Goal: Task Accomplishment & Management: Use online tool/utility

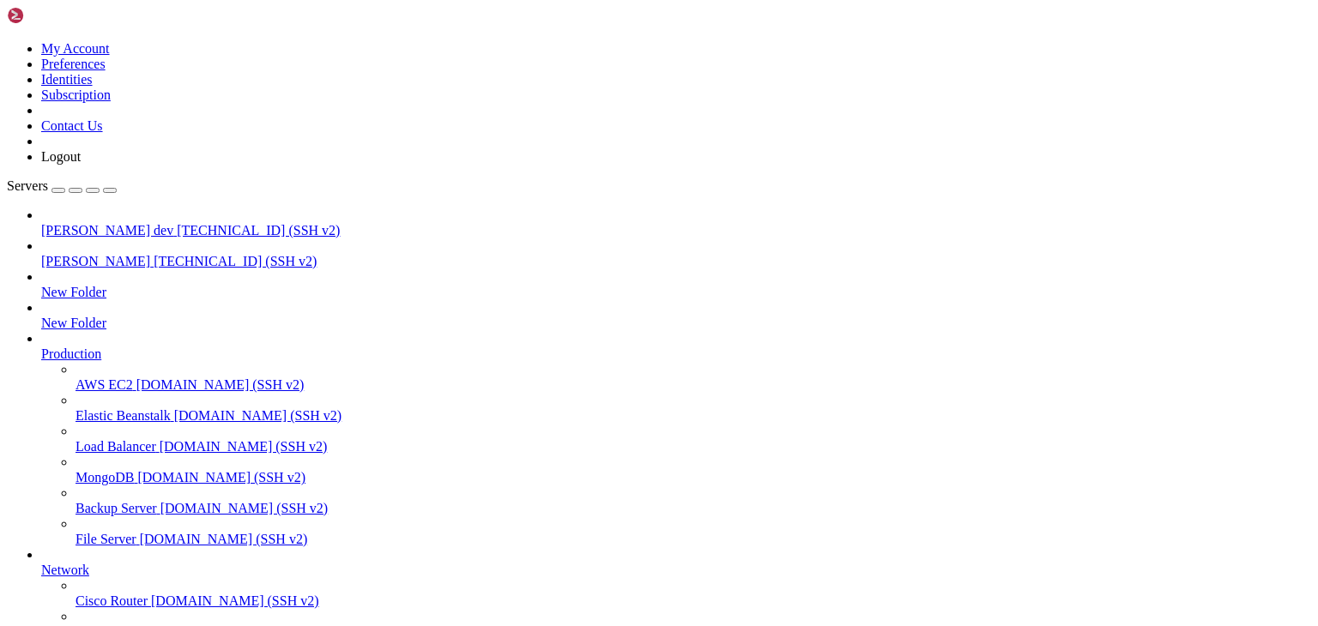
scroll to position [2771, 0]
drag, startPoint x: 0, startPoint y: 0, endPoint x: 283, endPoint y: 19, distance: 283.8
click at [101, 223] on span "[PERSON_NAME] dev" at bounding box center [107, 230] width 132 height 15
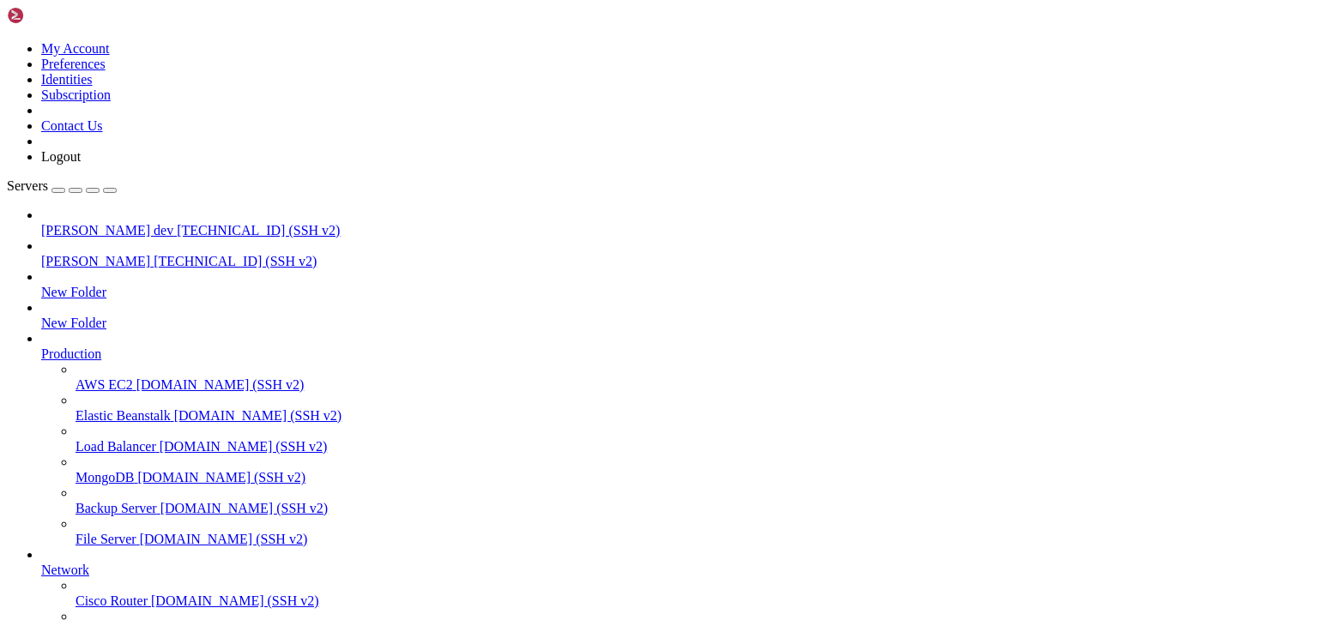
scroll to position [0, 0]
click at [89, 254] on span "[PERSON_NAME]" at bounding box center [95, 261] width 109 height 15
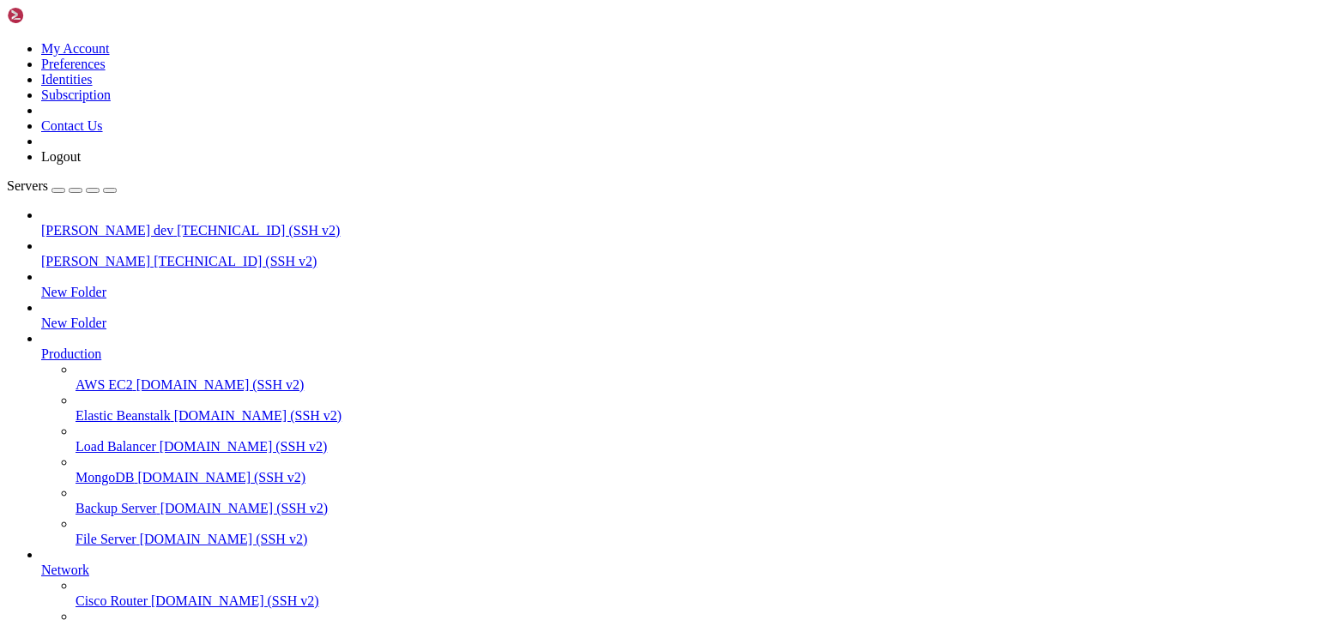
drag, startPoint x: 330, startPoint y: 1534, endPoint x: 20, endPoint y: 1425, distance: 329.2
click at [177, 223] on span "[TECHNICAL_ID] (SSH v2)" at bounding box center [258, 230] width 163 height 15
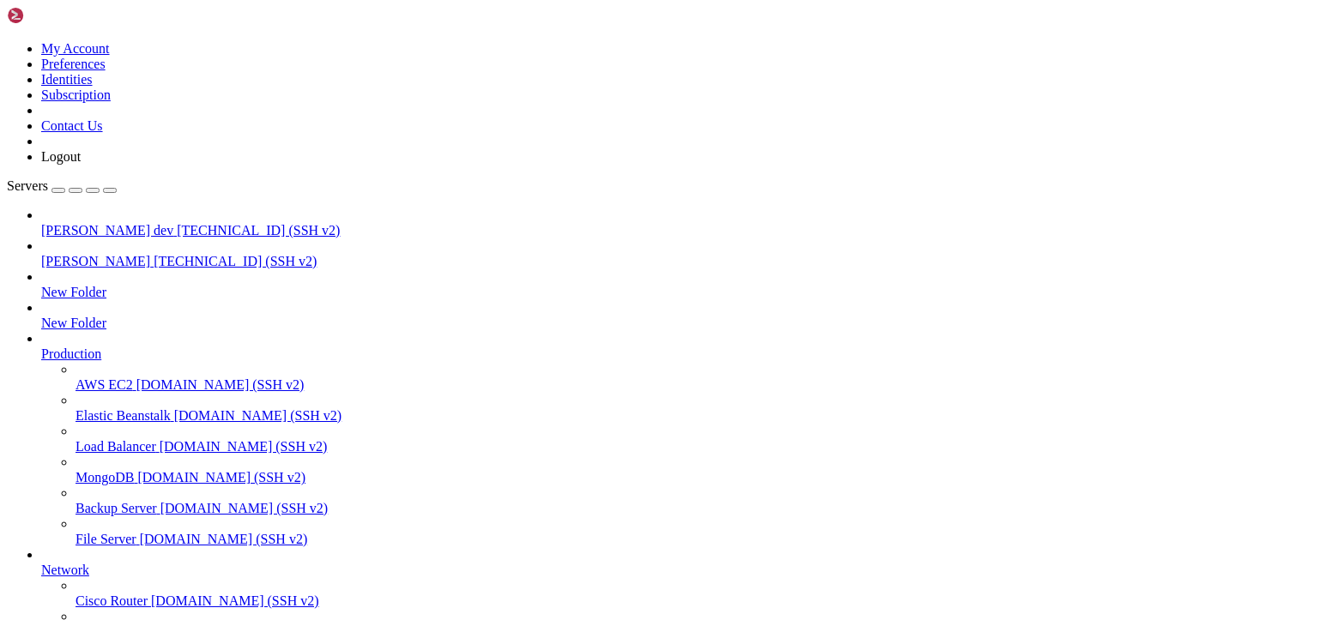
scroll to position [0, 0]
click at [177, 223] on span "[TECHNICAL_ID] (SSH v2)" at bounding box center [258, 230] width 163 height 15
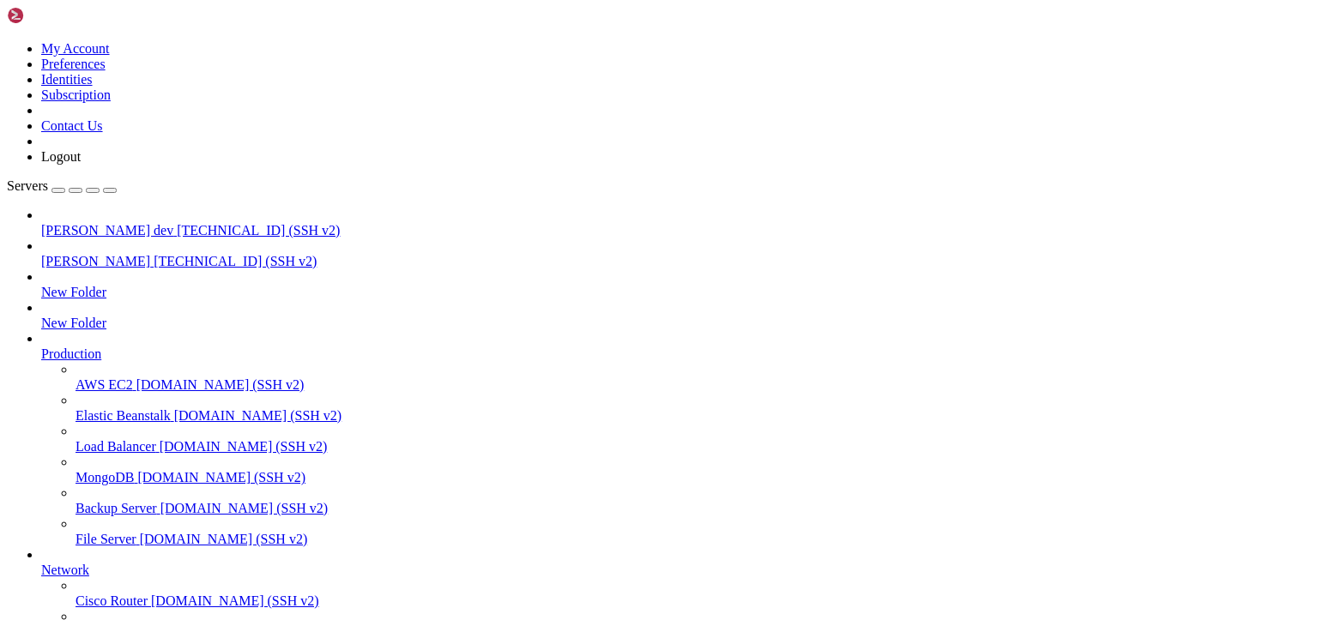
click at [177, 223] on span "[TECHNICAL_ID] (SSH v2)" at bounding box center [258, 230] width 163 height 15
drag, startPoint x: 31, startPoint y: 1609, endPoint x: 435, endPoint y: 1555, distance: 407.8
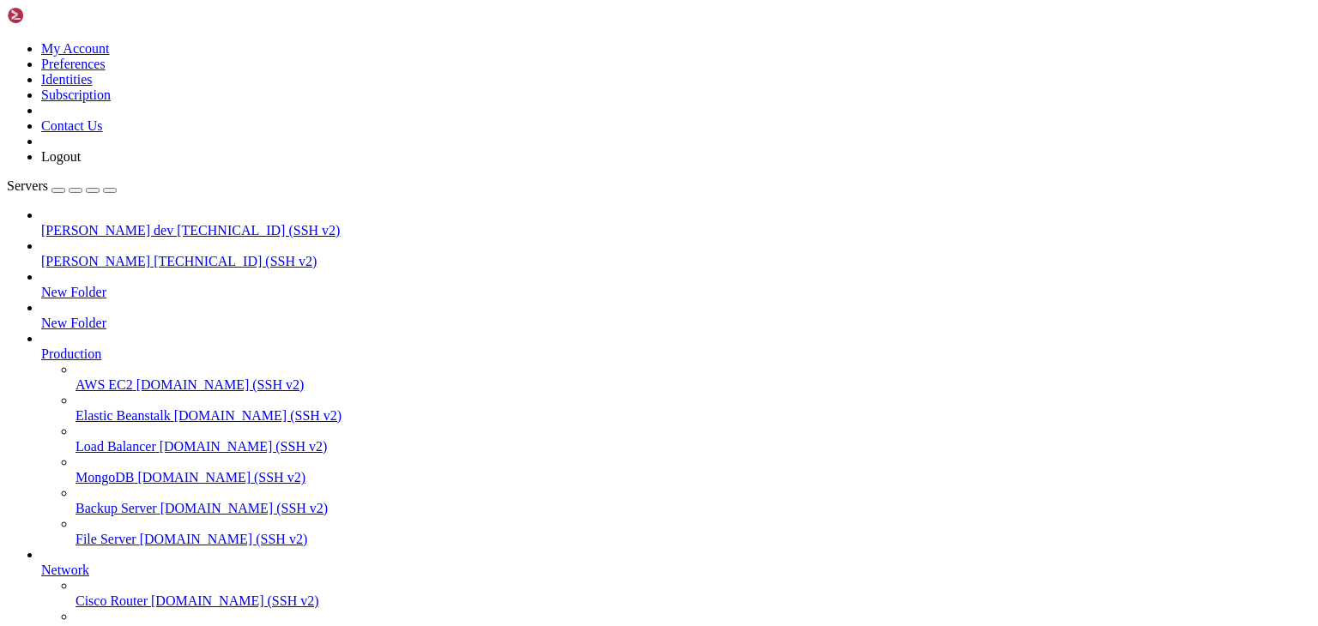
click at [100, 254] on link "[PERSON_NAME] [TECHNICAL_ID] (SSH v2)" at bounding box center [676, 261] width 1270 height 15
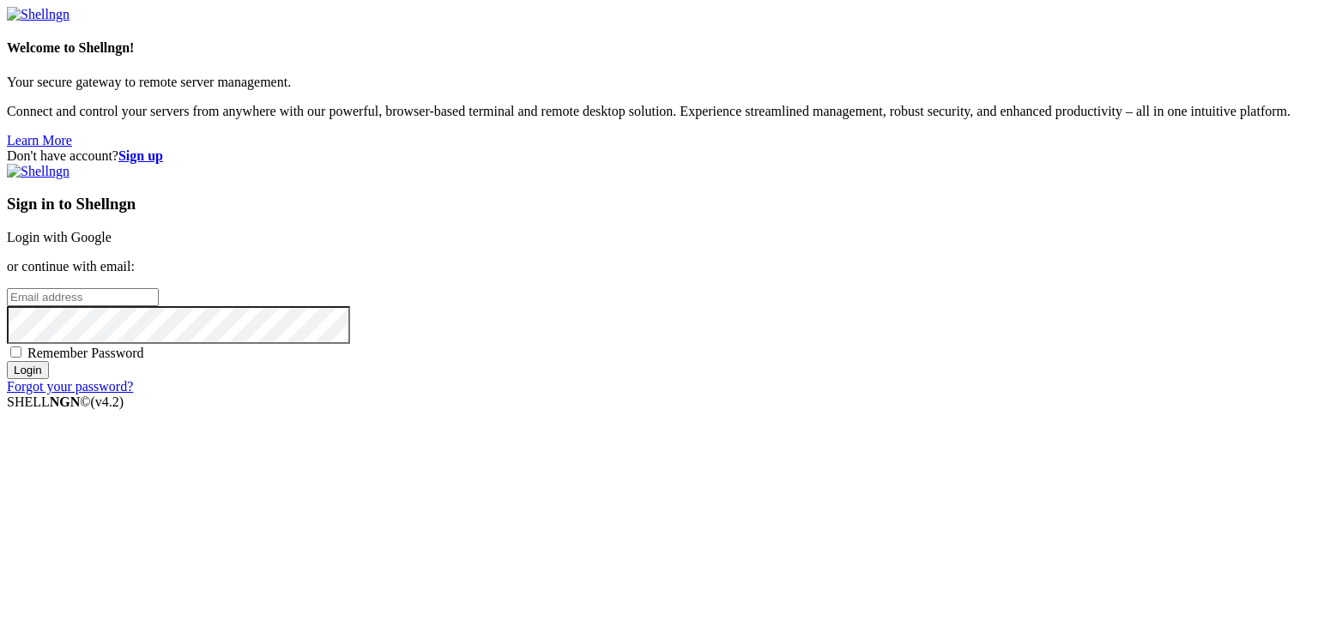
click at [112, 230] on link "Login with Google" at bounding box center [59, 237] width 105 height 15
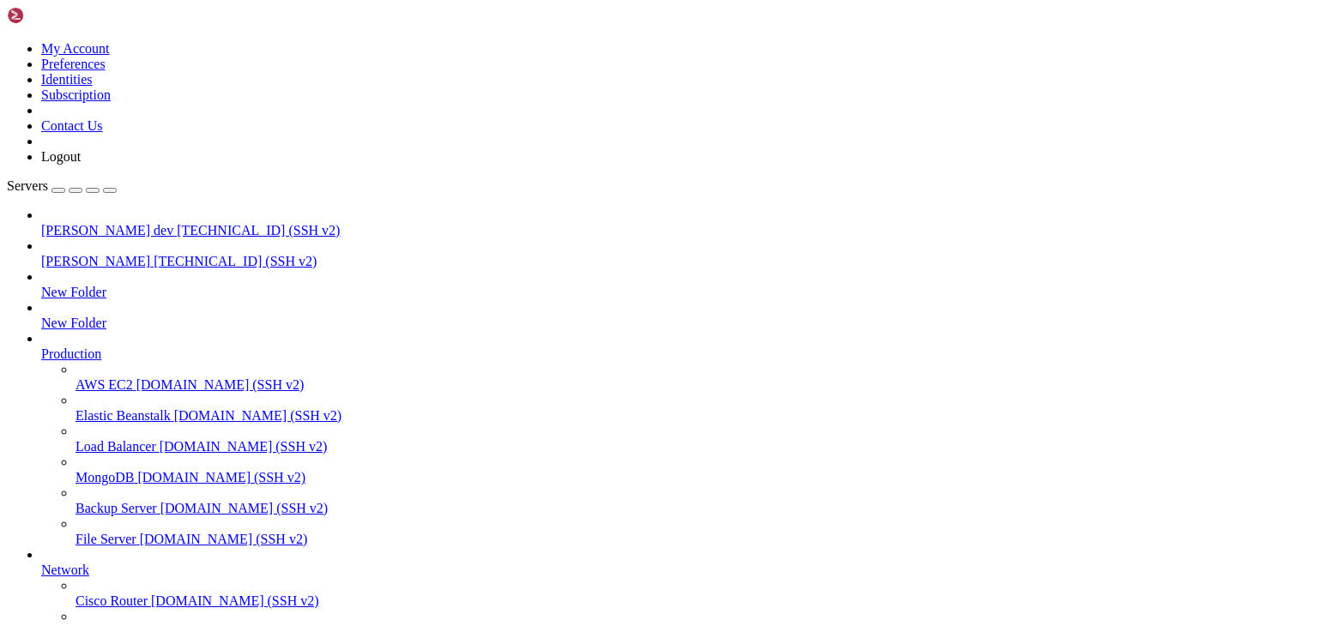
scroll to position [2806, 0]
